Goal: Information Seeking & Learning: Learn about a topic

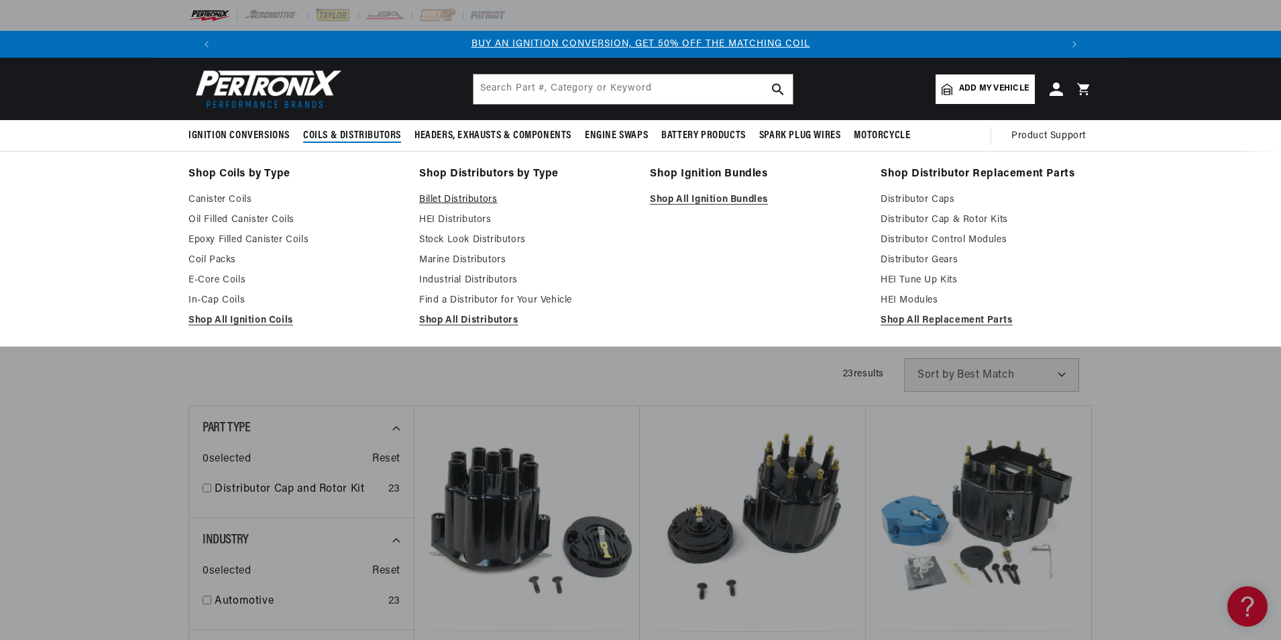
click at [441, 197] on link "Billet Distributors" at bounding box center [525, 200] width 212 height 16
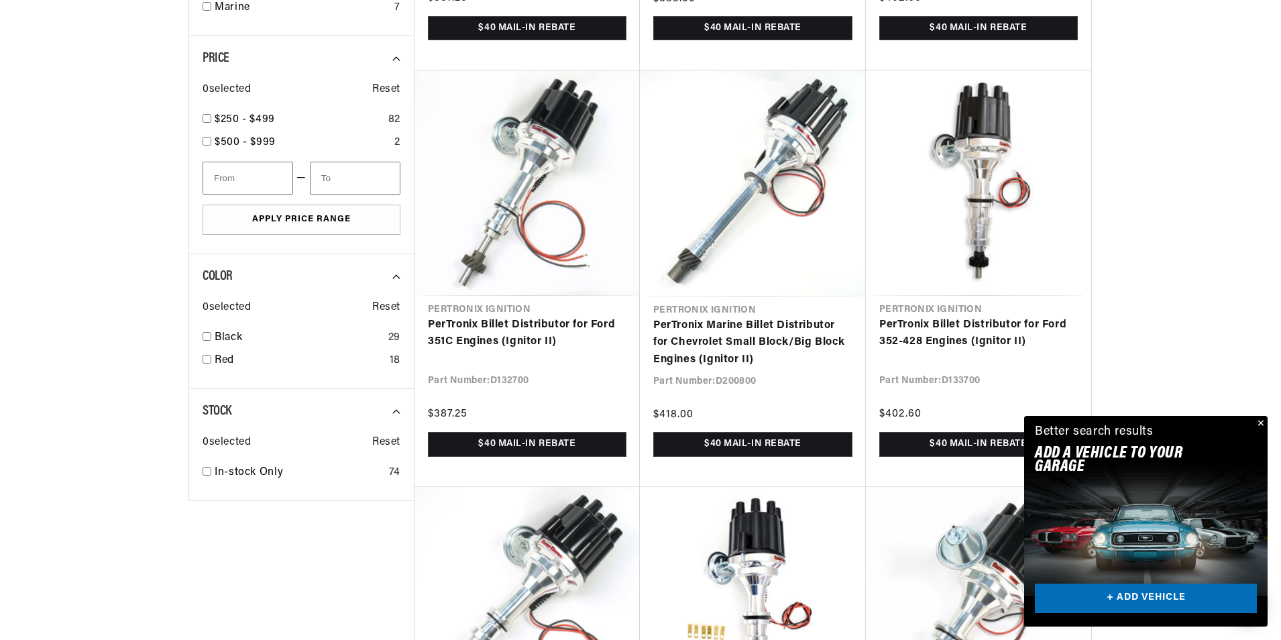
scroll to position [0, 838]
click at [1262, 417] on button "Close" at bounding box center [1260, 424] width 16 height 16
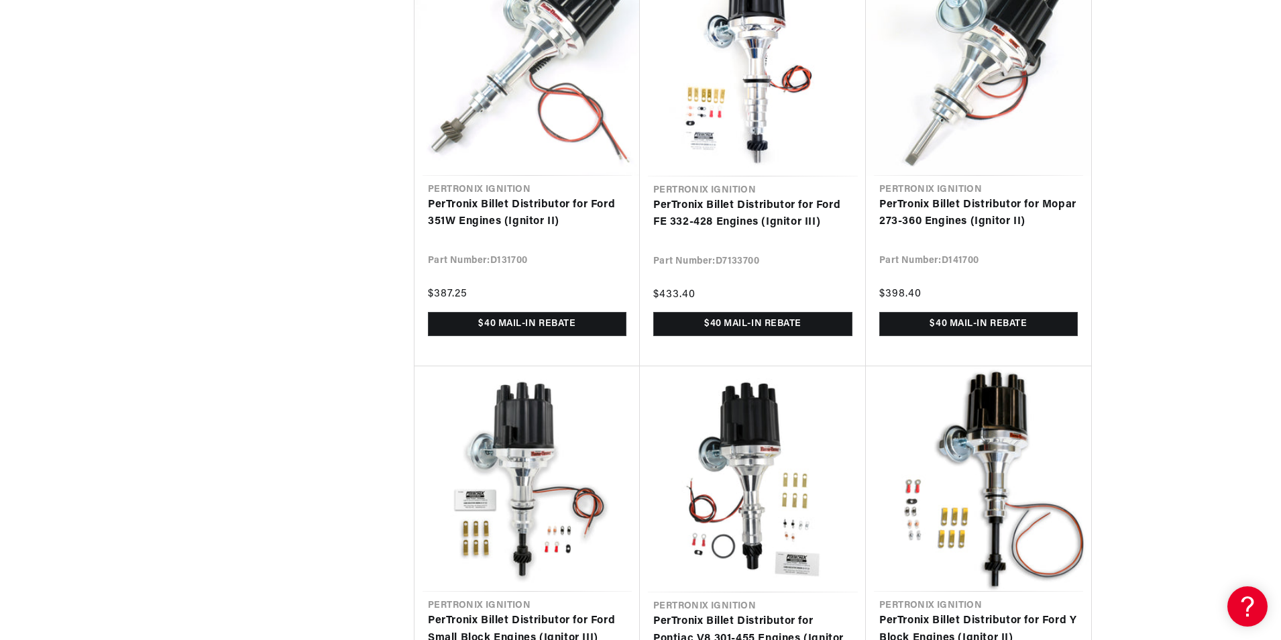
scroll to position [1476, 0]
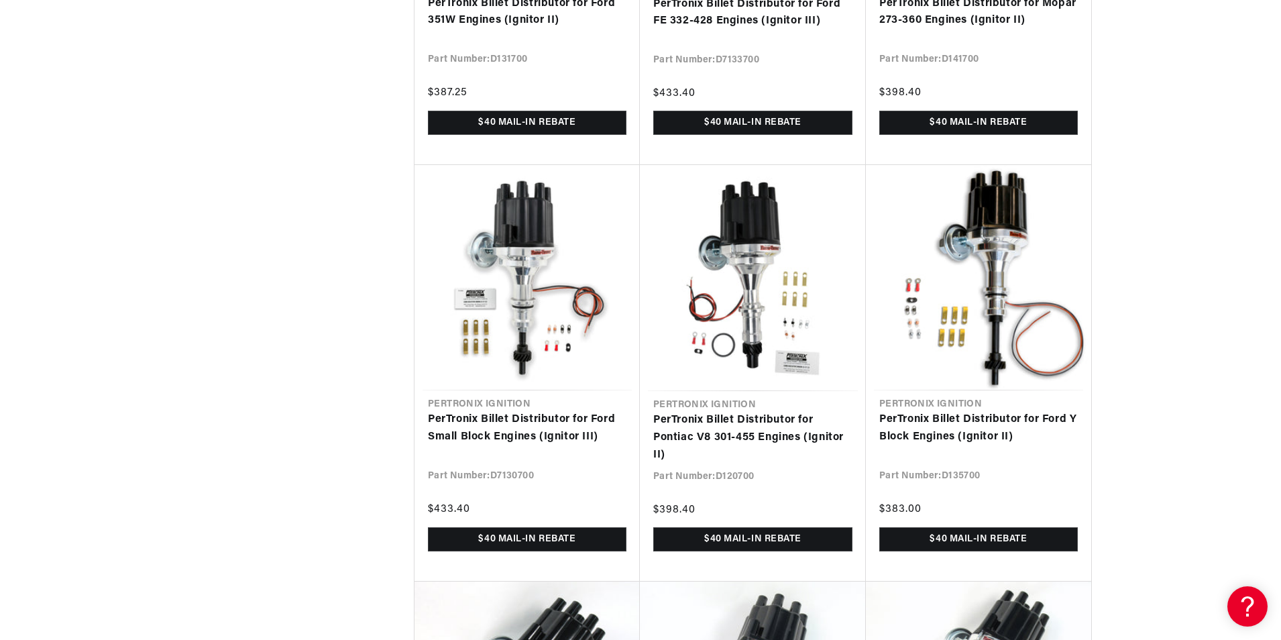
scroll to position [0, 838]
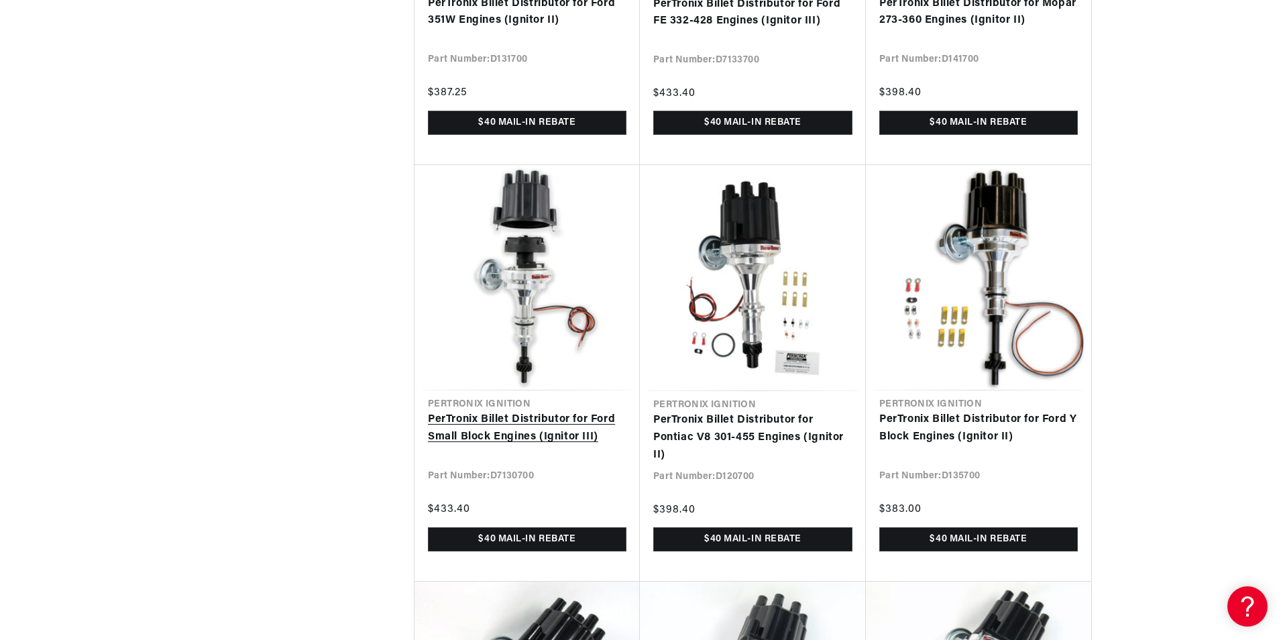
click at [518, 419] on link "PerTronix Billet Distributor for Ford Small Block Engines (Ignitor III)" at bounding box center [527, 428] width 199 height 34
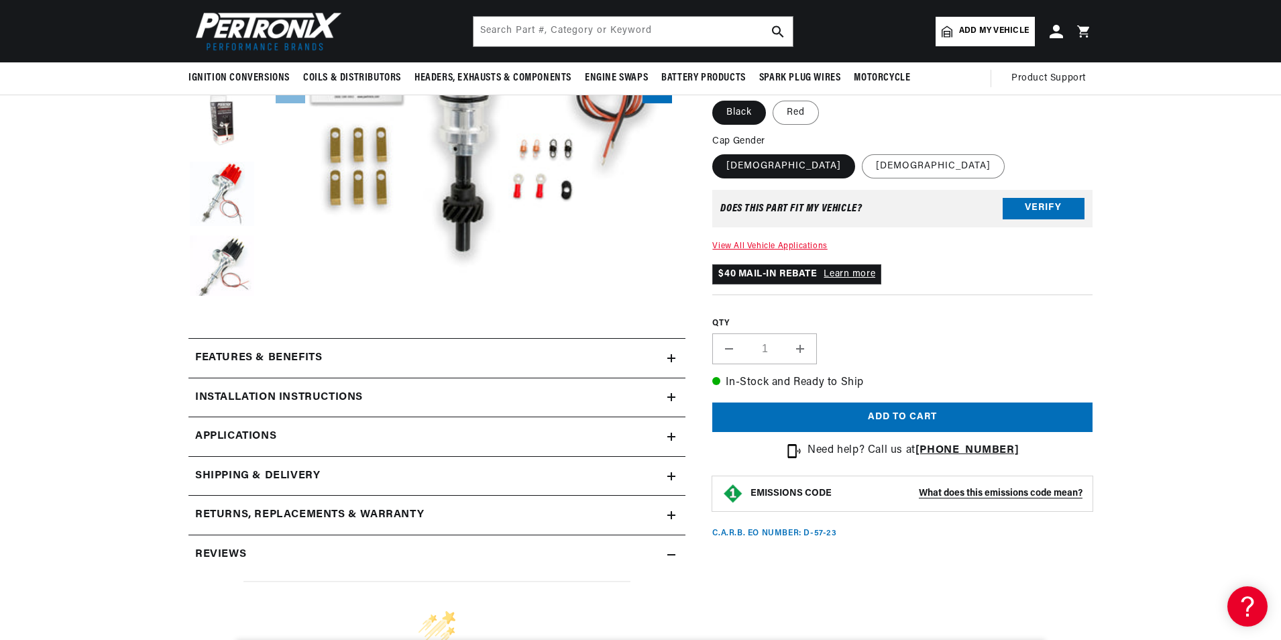
scroll to position [0, 1676]
click at [271, 361] on h2 "Features & Benefits" at bounding box center [258, 358] width 127 height 17
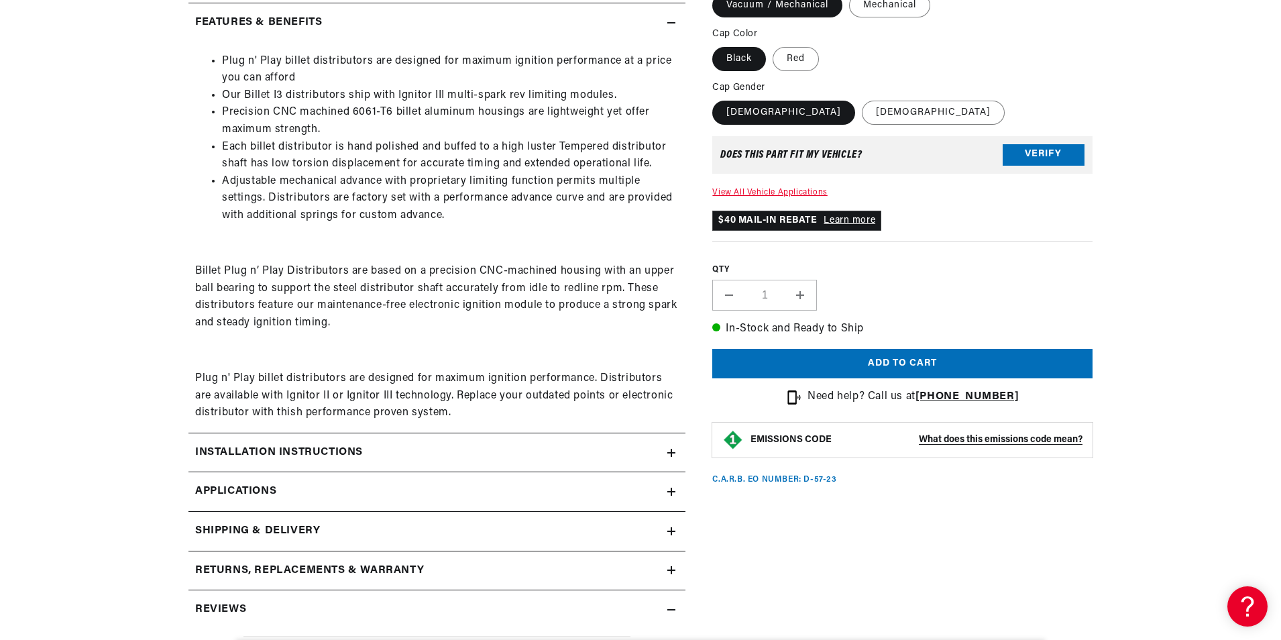
click at [320, 453] on h2 "Installation instructions" at bounding box center [279, 452] width 168 height 17
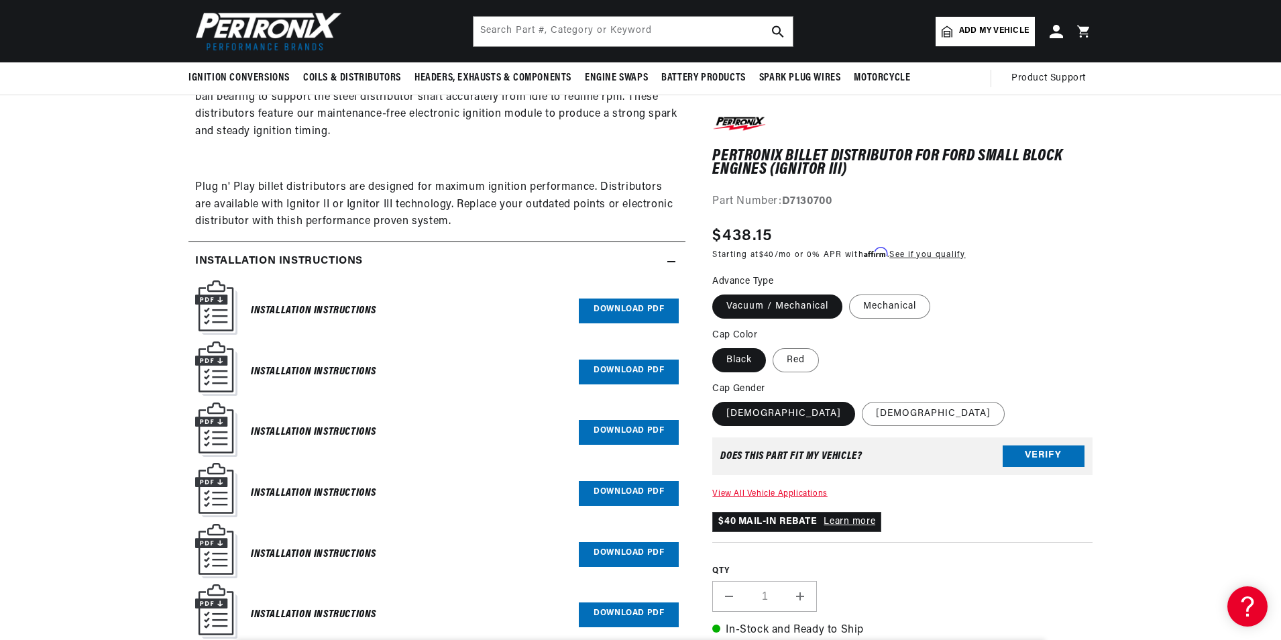
scroll to position [738, 0]
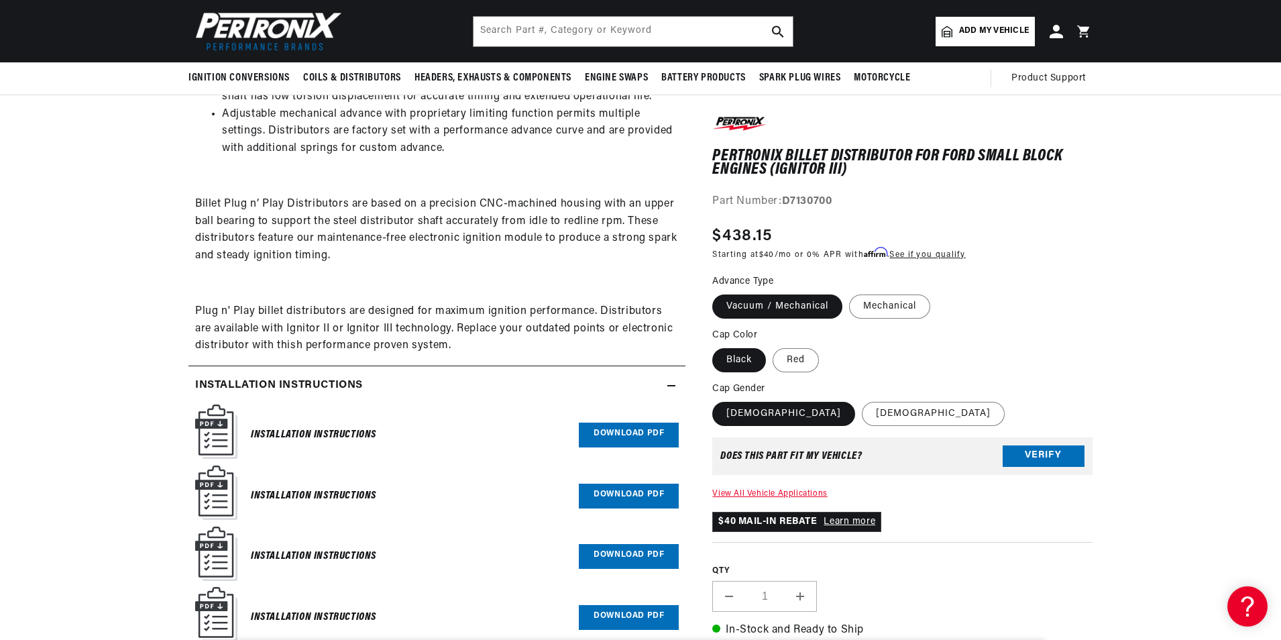
click at [626, 435] on link "Download PDF" at bounding box center [629, 435] width 100 height 25
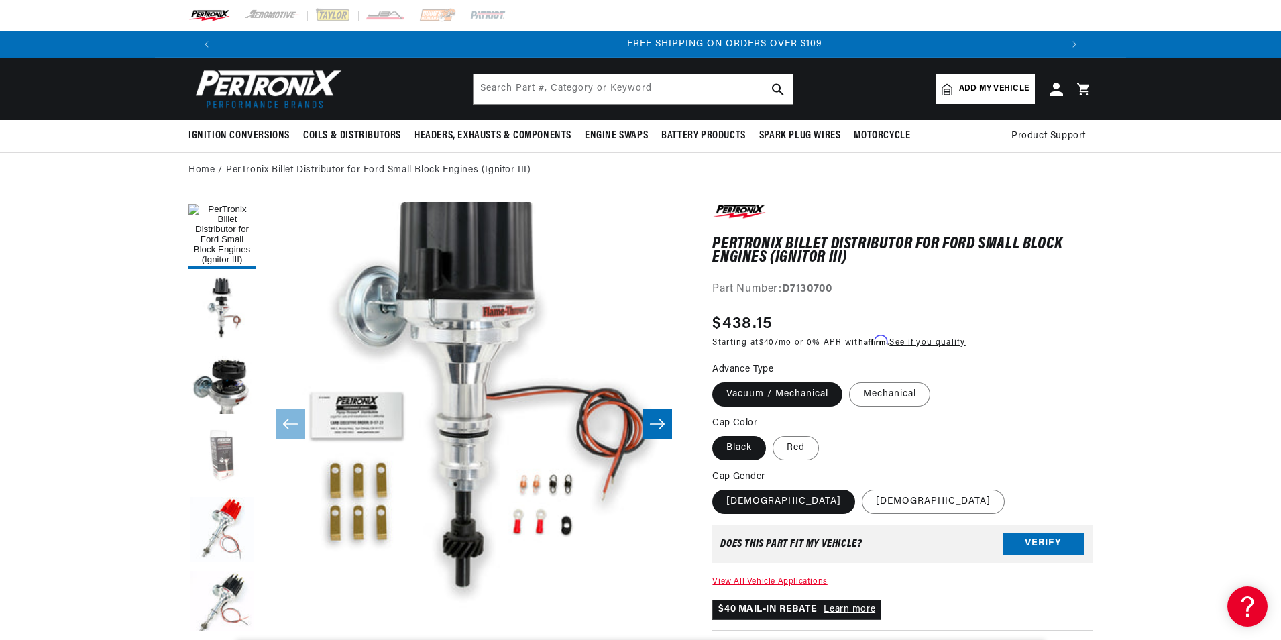
scroll to position [0, 1676]
click at [213, 451] on button "Load image 4 in gallery view" at bounding box center [222, 456] width 67 height 67
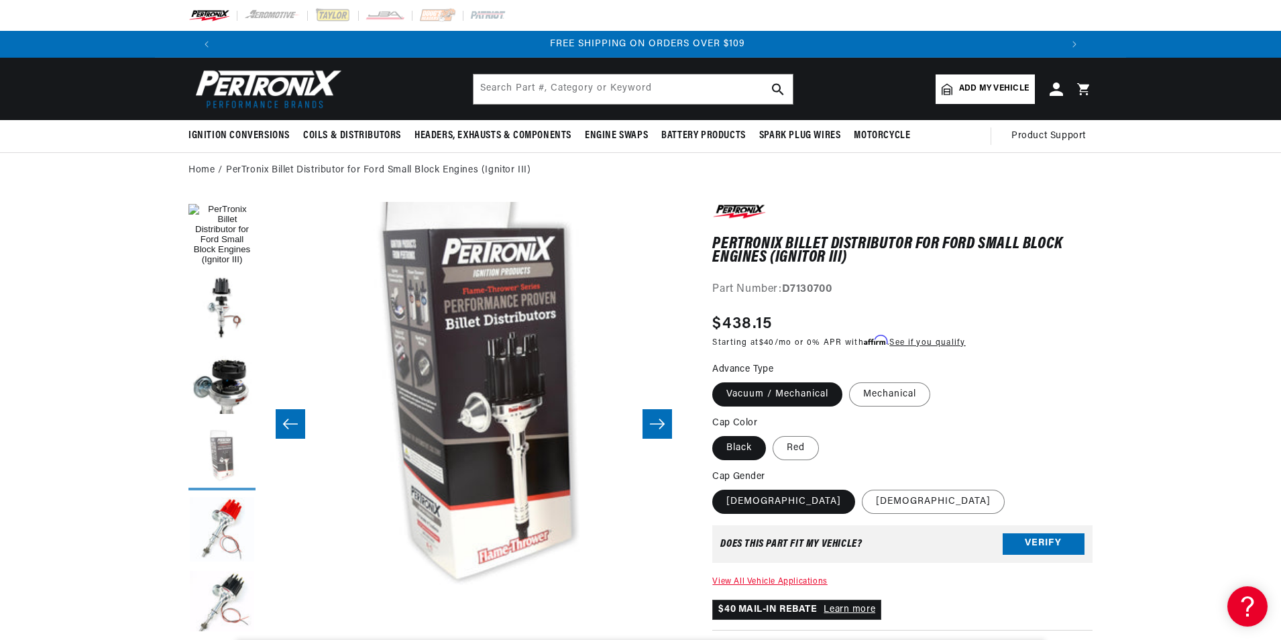
scroll to position [44, 1271]
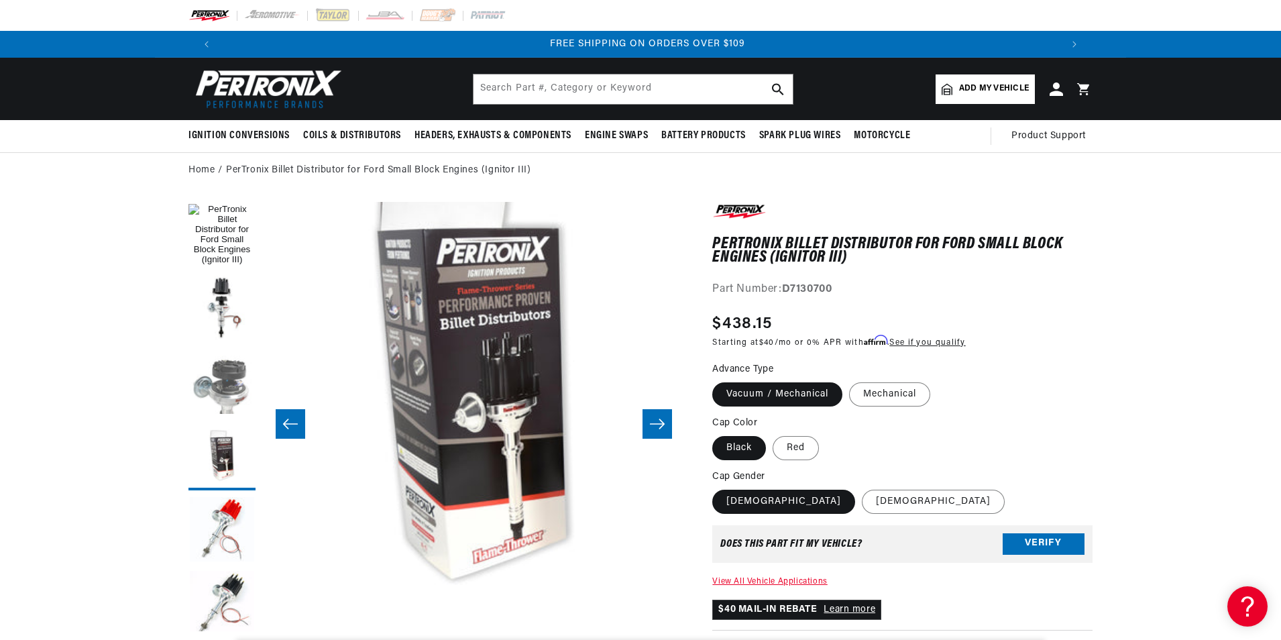
click at [221, 398] on button "Load image 3 in gallery view" at bounding box center [222, 383] width 67 height 67
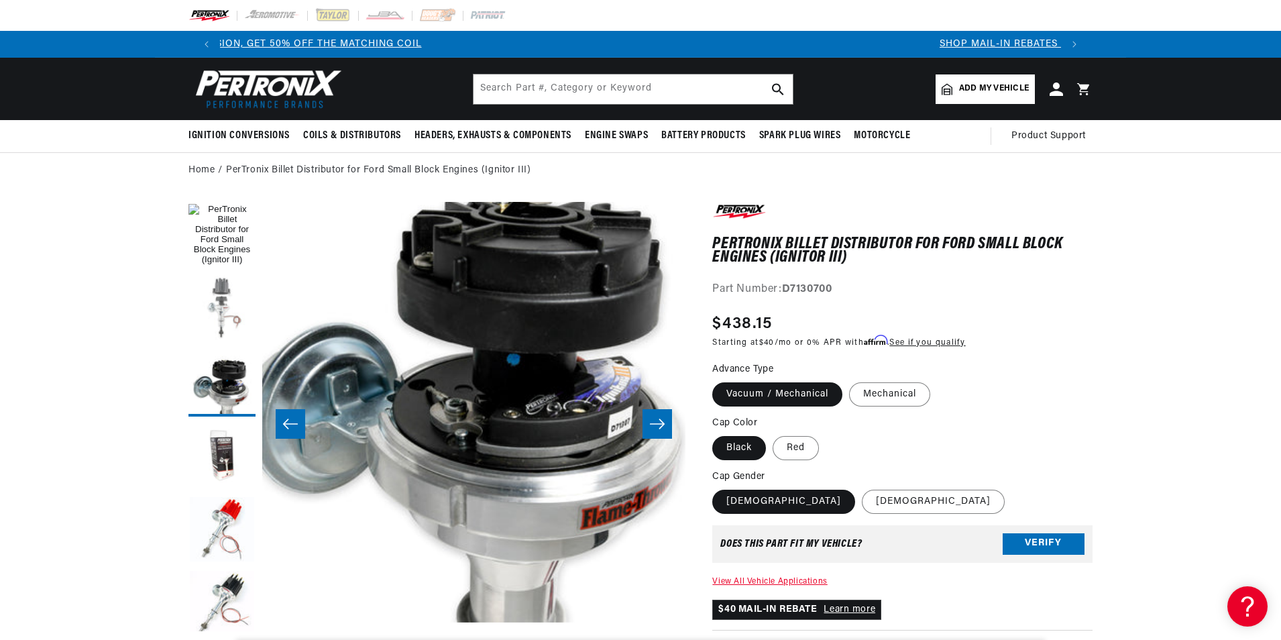
scroll to position [0, 0]
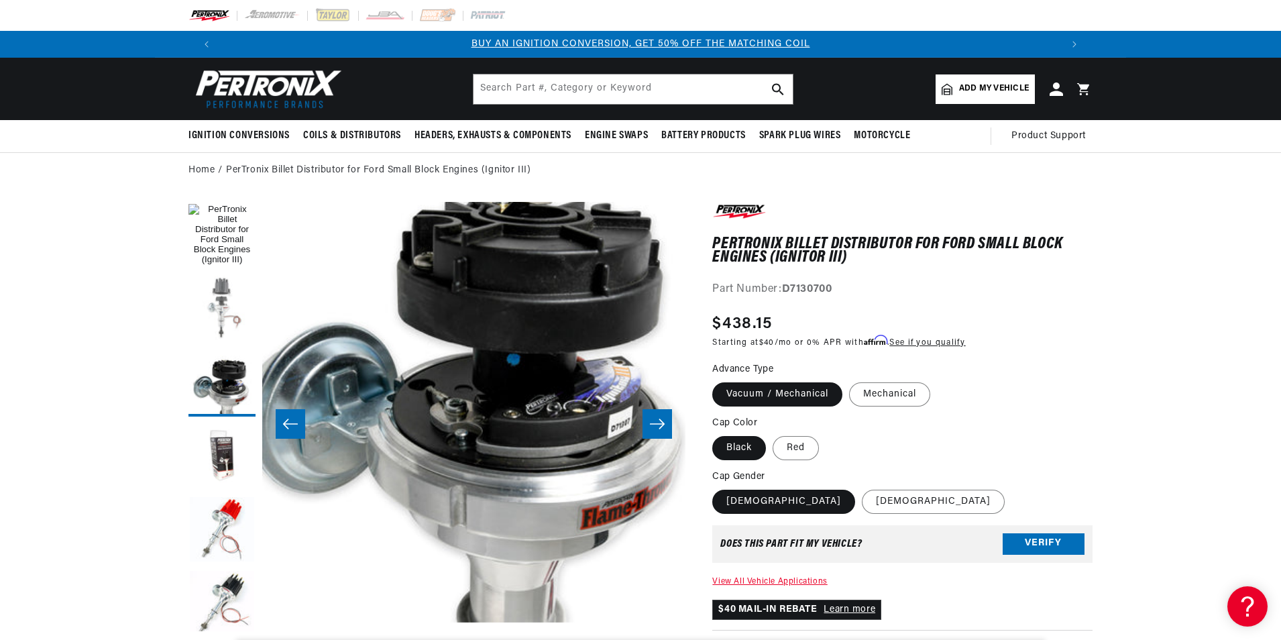
click at [231, 313] on button "Load image 2 in gallery view" at bounding box center [222, 309] width 67 height 67
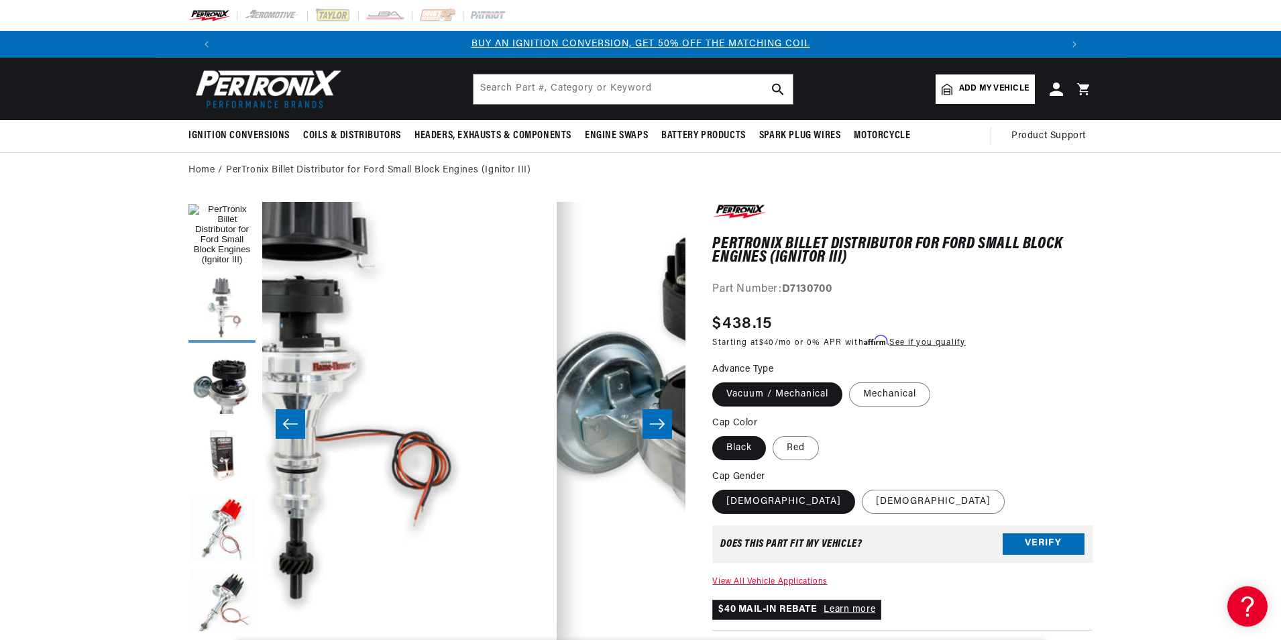
scroll to position [44, 423]
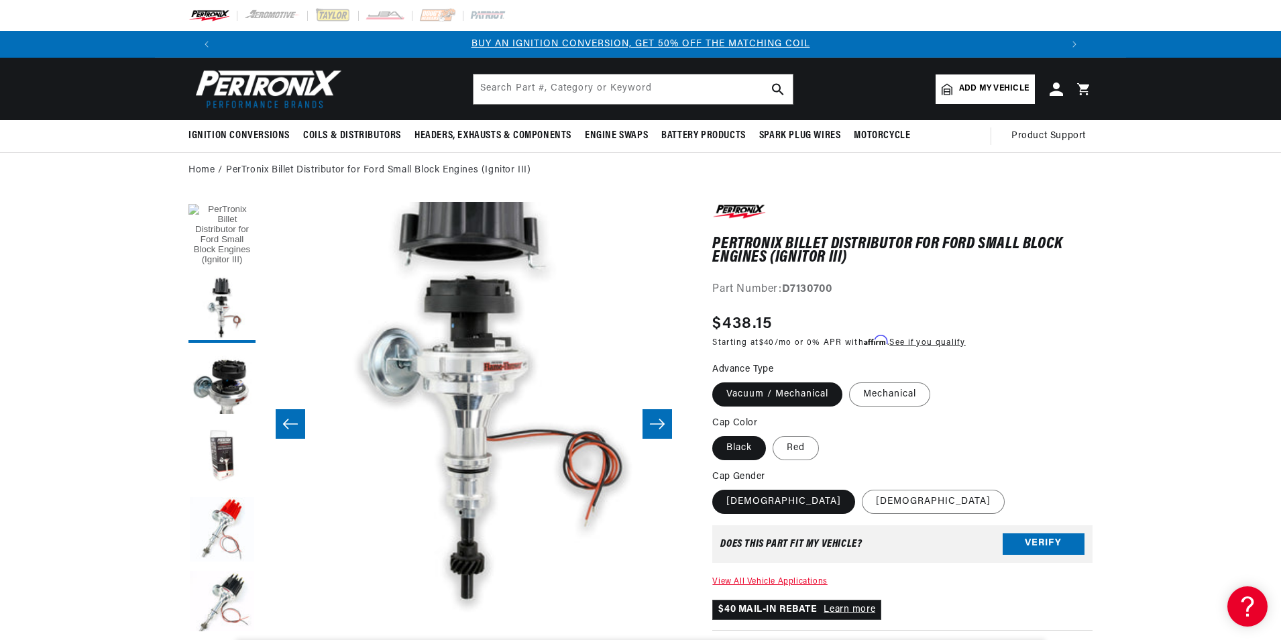
click at [210, 244] on button "Load image 1 in gallery view" at bounding box center [222, 235] width 67 height 67
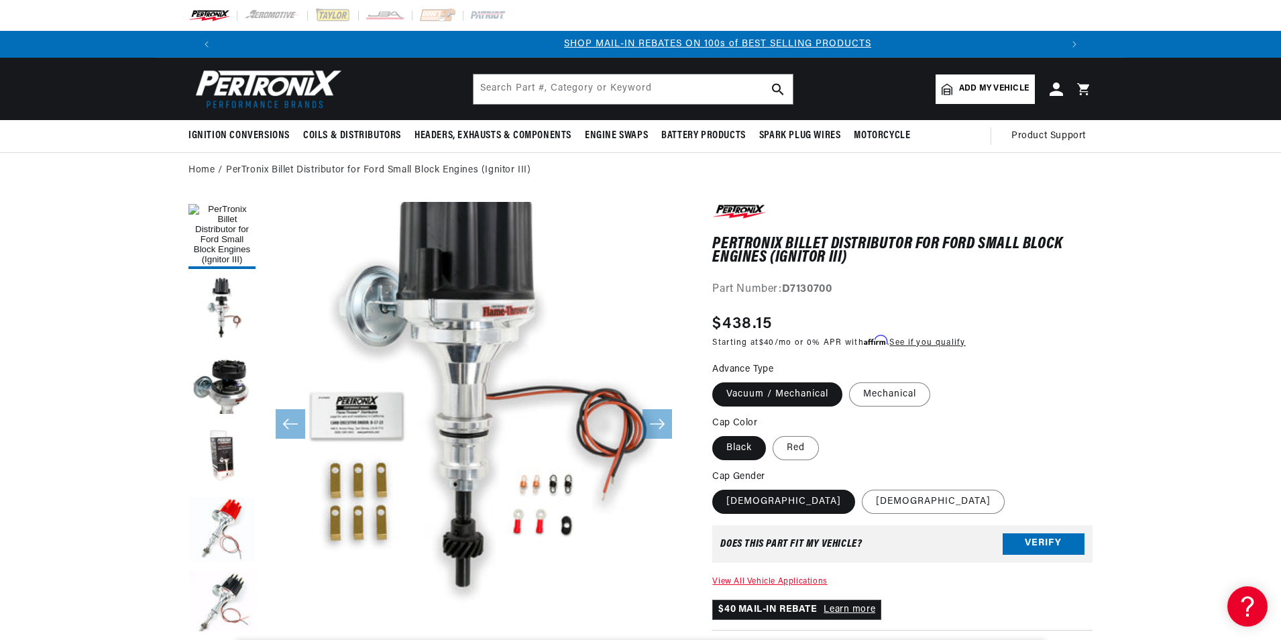
scroll to position [0, 838]
click at [220, 623] on button "Open media 1 in modal" at bounding box center [220, 623] width 0 height 0
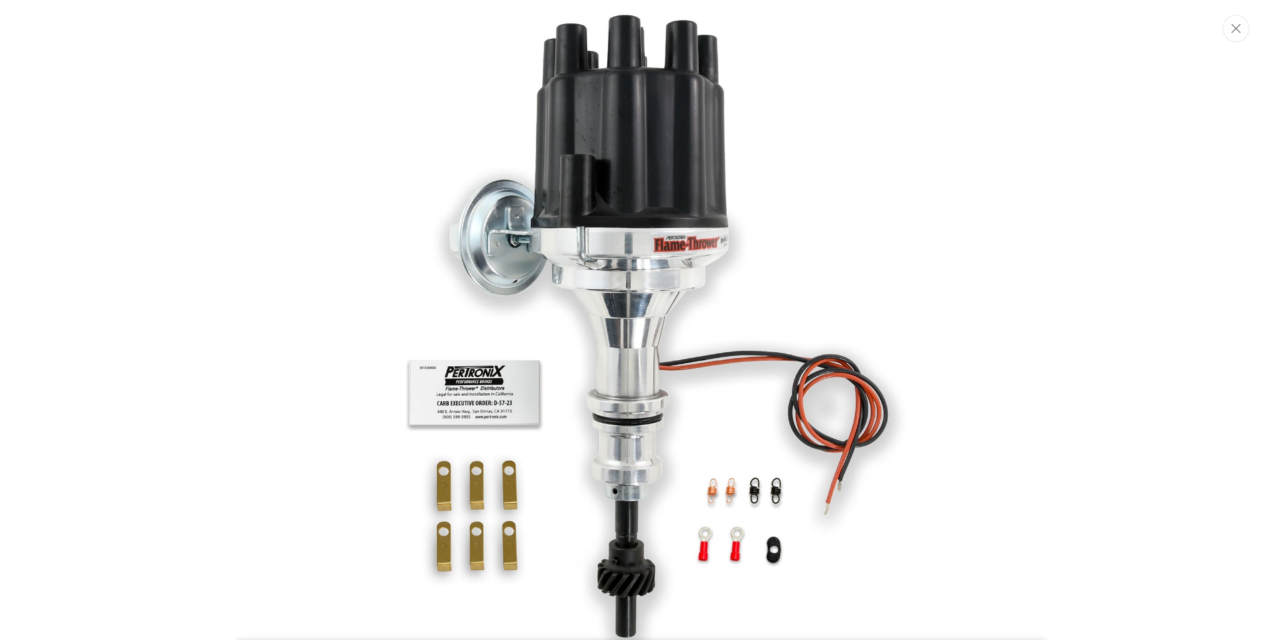
scroll to position [56, 0]
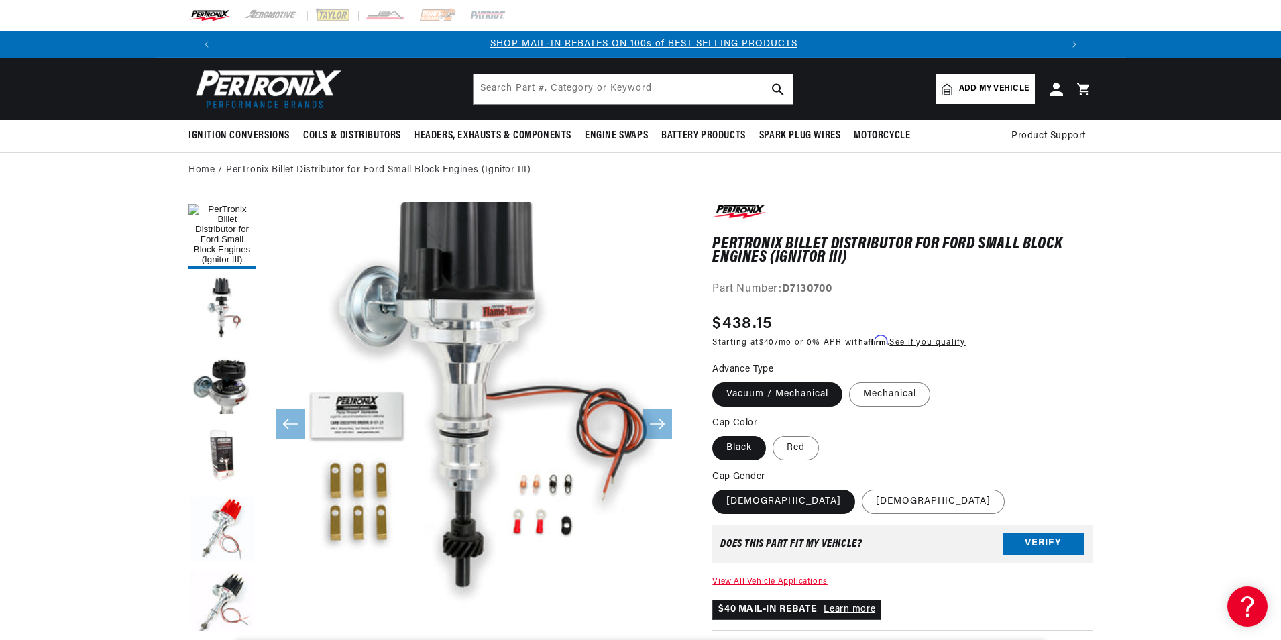
click at [220, 623] on button "Open media 1 in modal" at bounding box center [220, 623] width 0 height 0
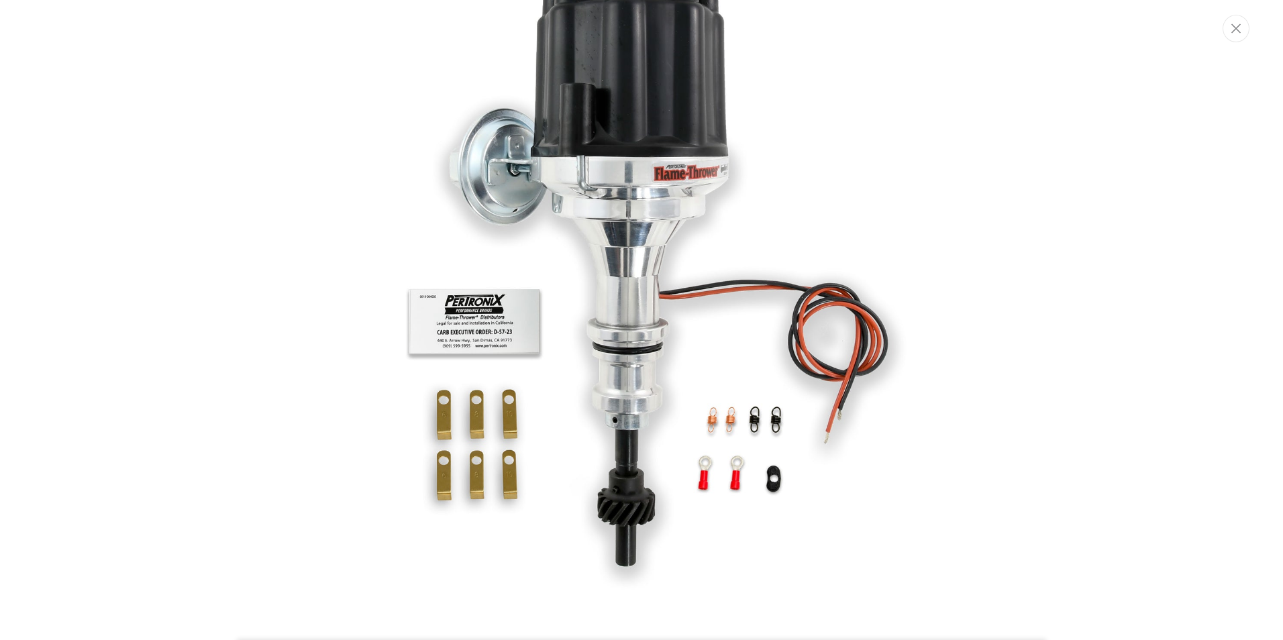
scroll to position [0, 0]
